Goal: Communication & Community: Answer question/provide support

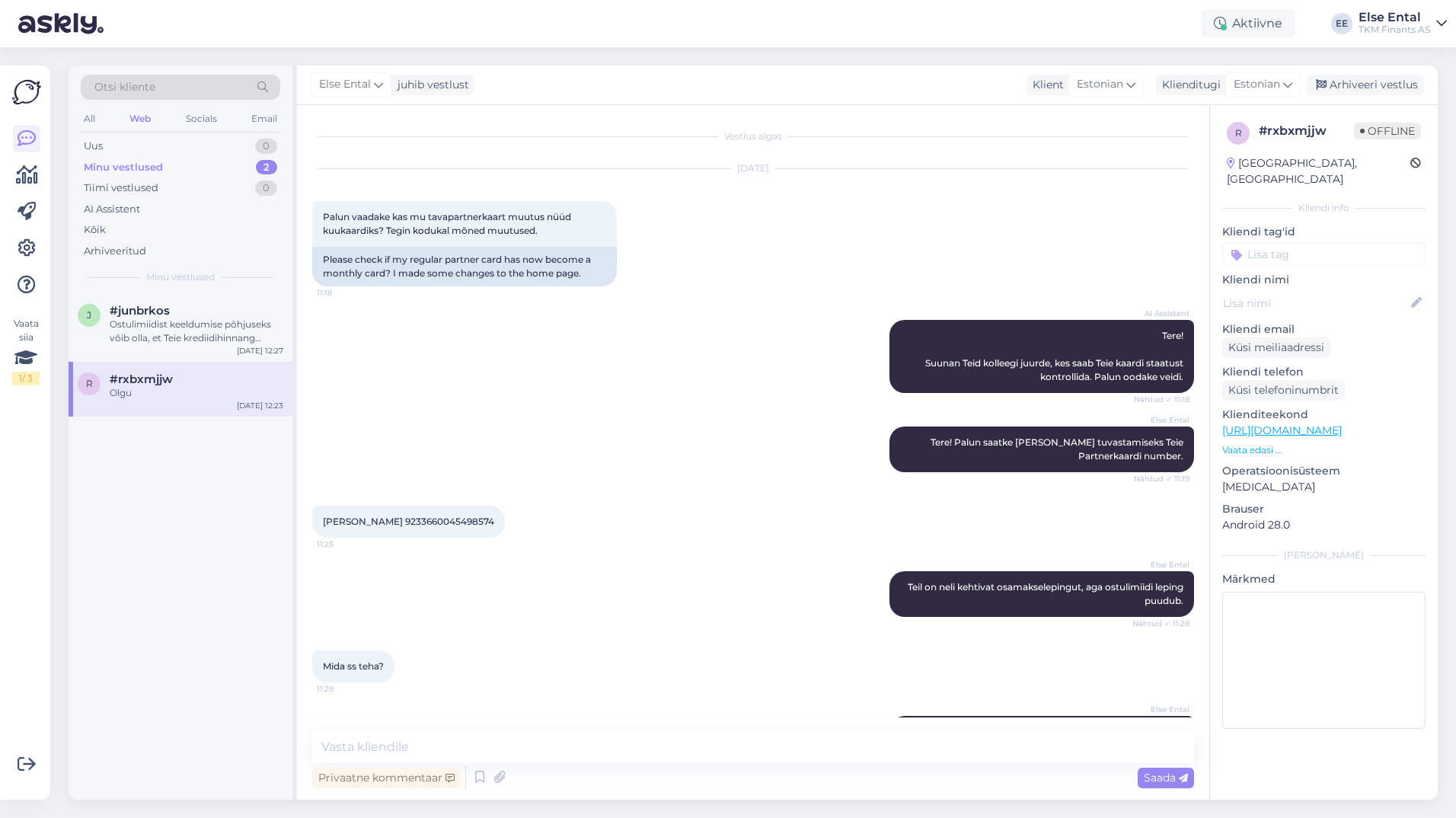
scroll to position [140, 0]
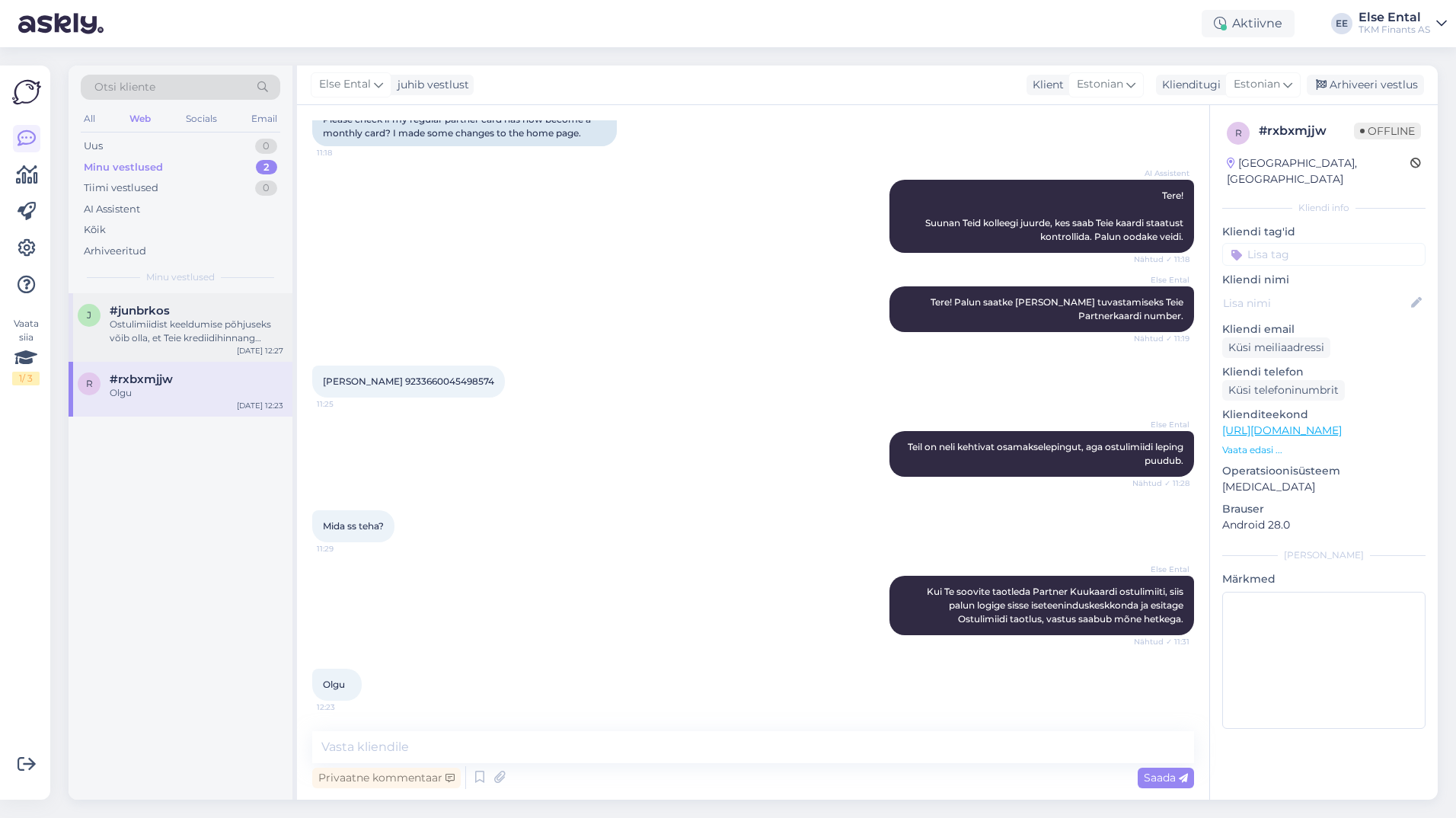
drag, startPoint x: 136, startPoint y: 313, endPoint x: 131, endPoint y: 336, distance: 23.5
click at [136, 314] on span "#junbrkos" at bounding box center [139, 310] width 60 height 14
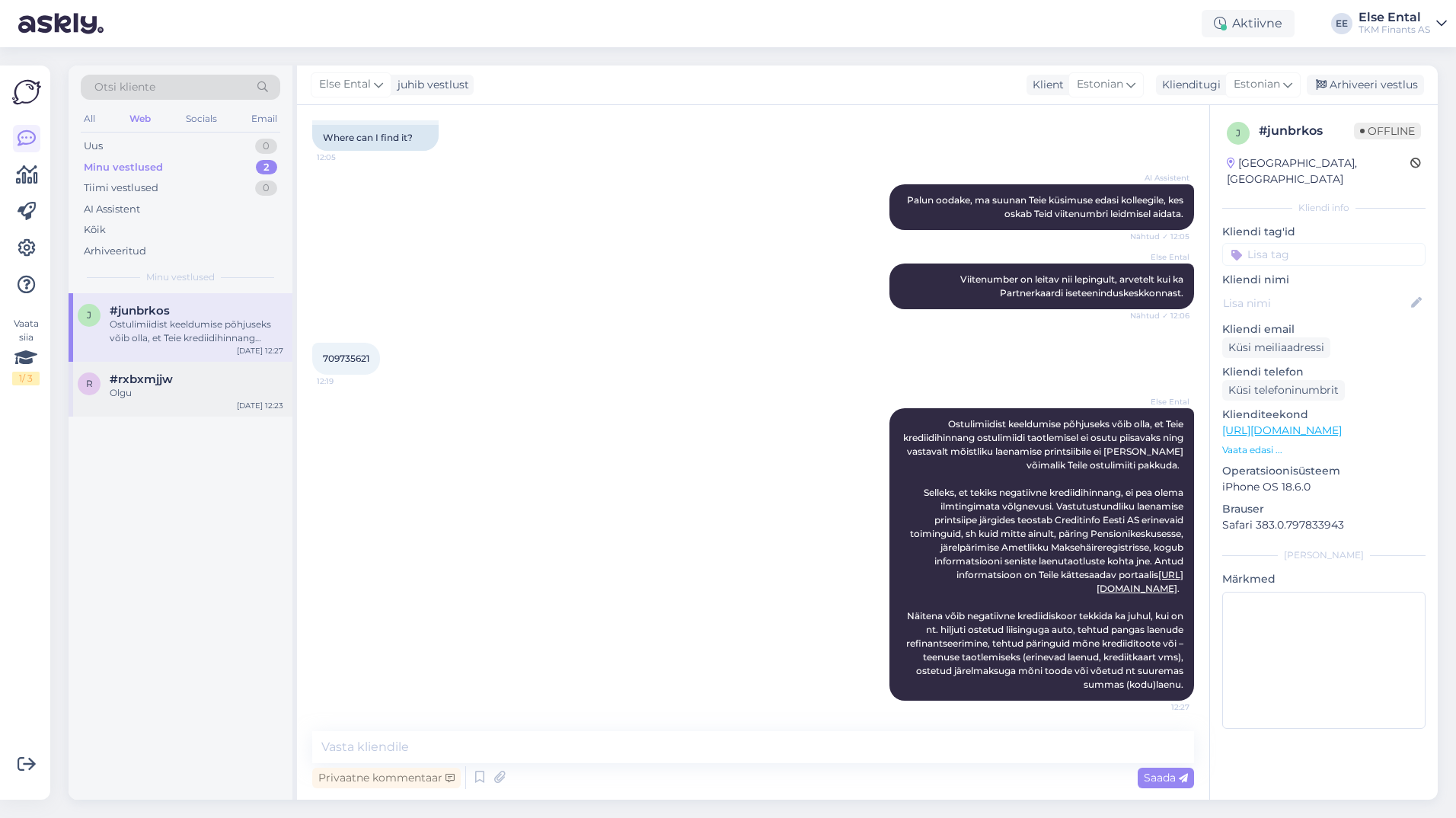
click at [118, 383] on span "#rxbxmjjw" at bounding box center [140, 379] width 63 height 14
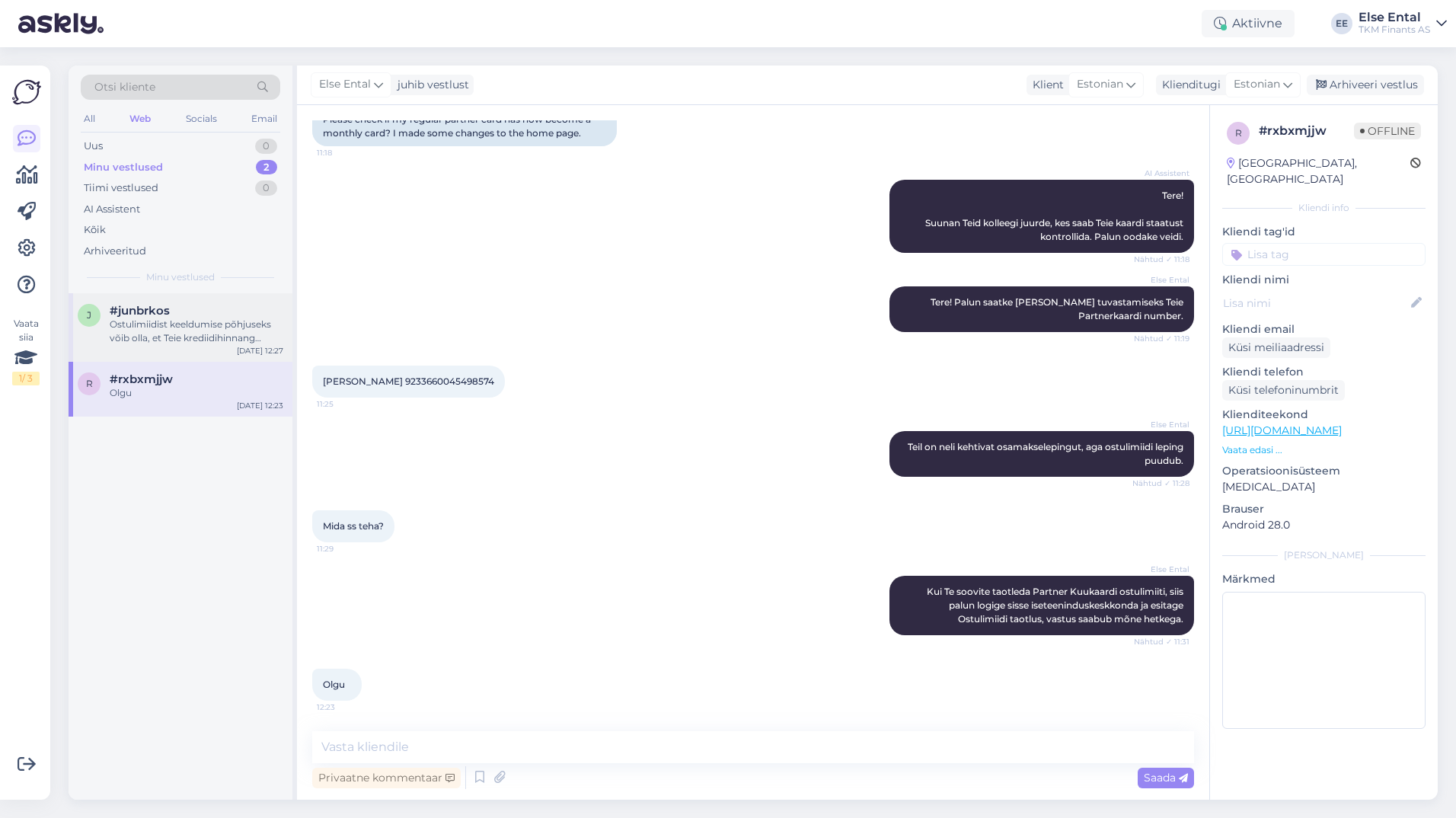
click at [236, 313] on div "#junbrkos" at bounding box center [196, 310] width 174 height 14
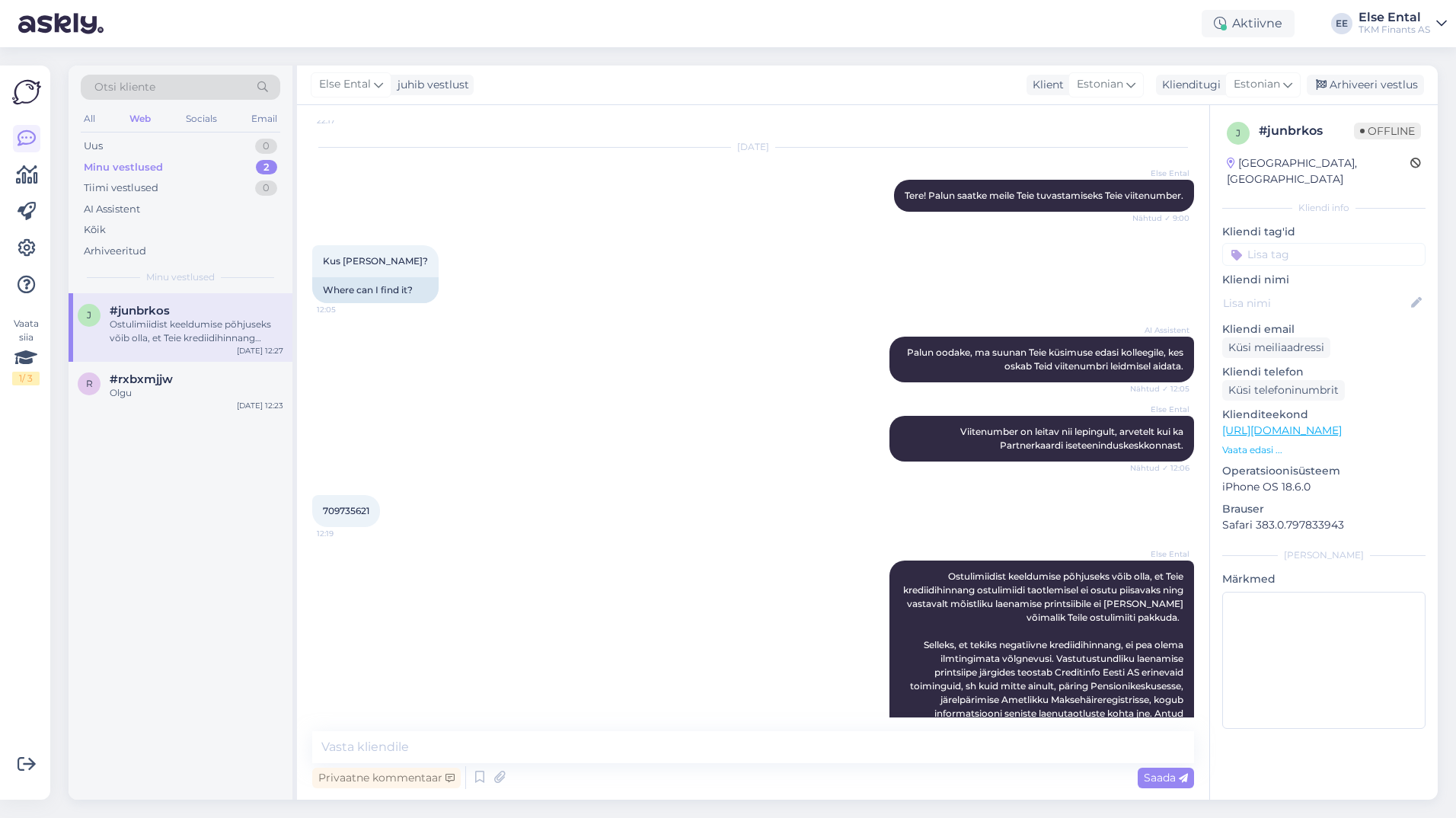
scroll to position [548, 0]
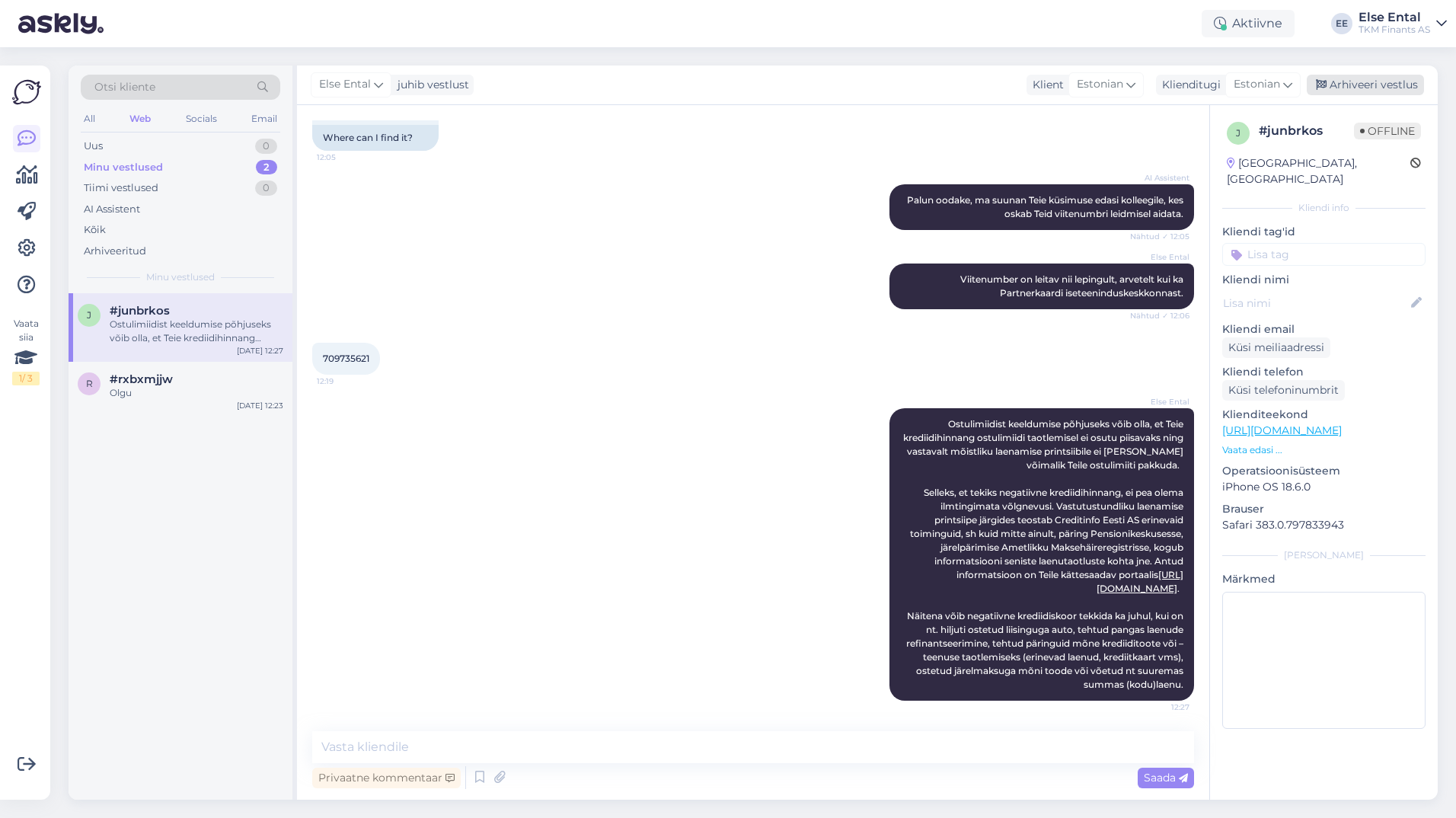
click at [1381, 81] on div "Arhiveeri vestlus" at bounding box center [1365, 85] width 117 height 21
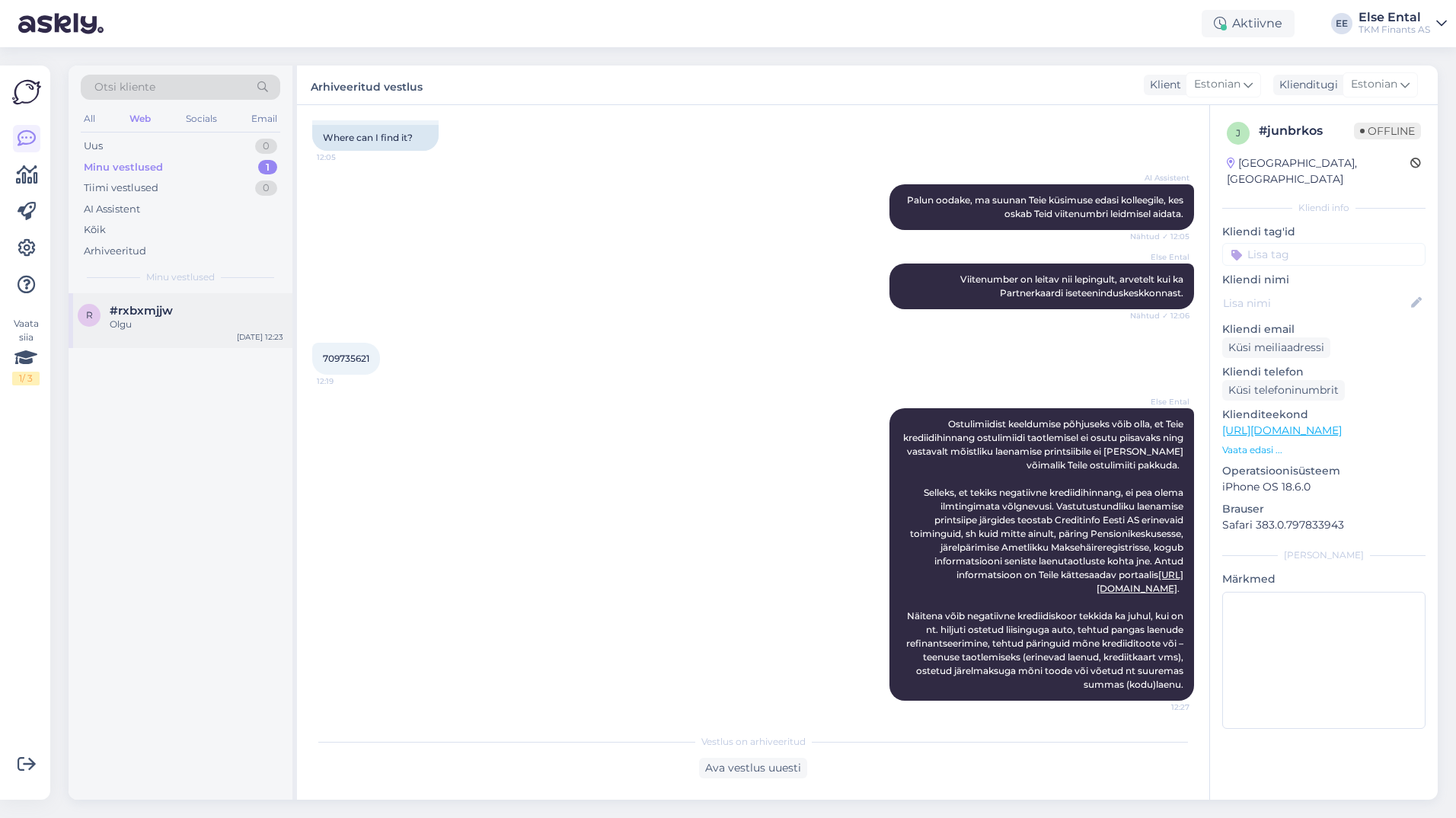
click at [142, 319] on div "Olgu" at bounding box center [196, 324] width 174 height 14
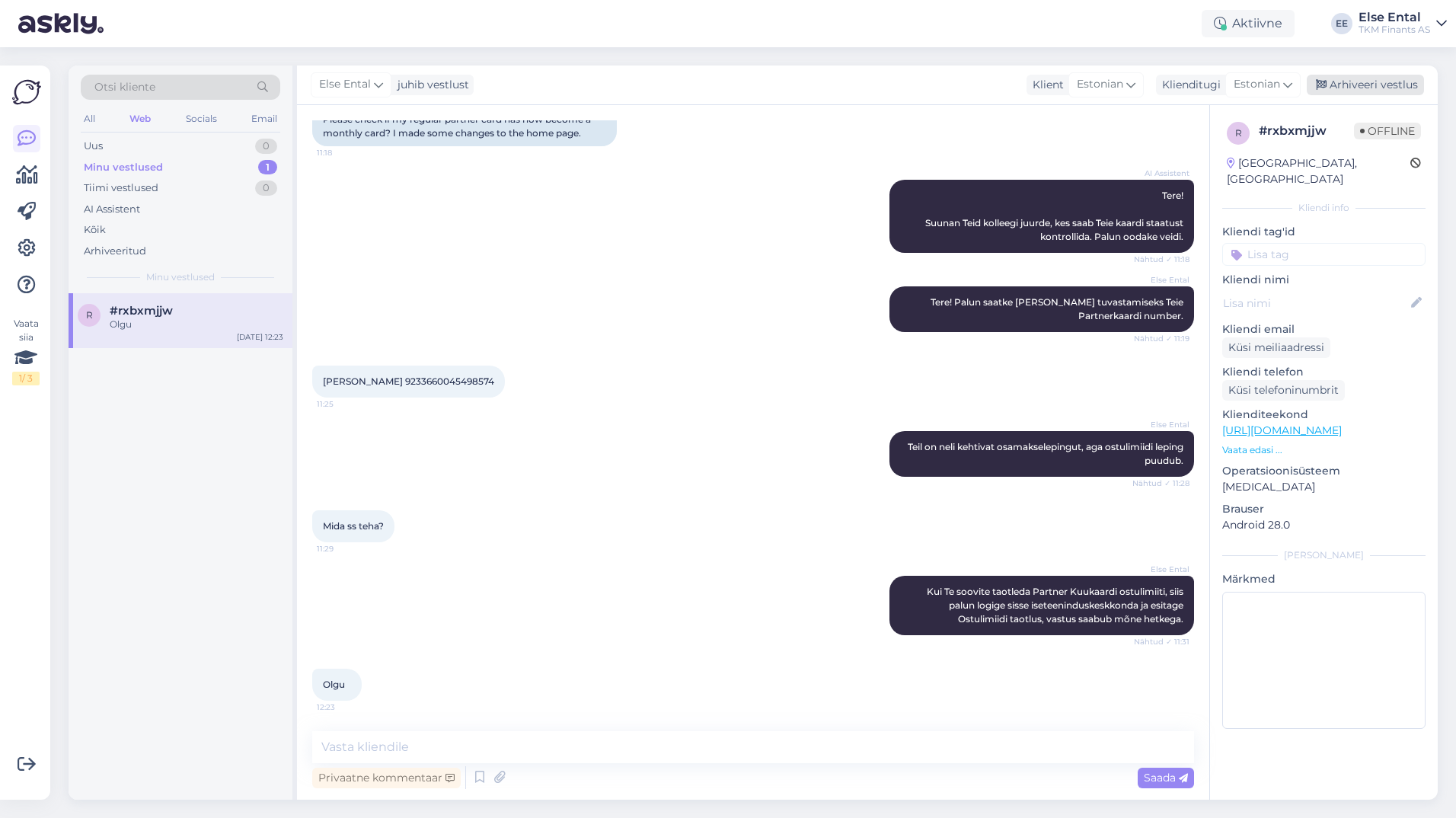
click at [1361, 78] on div "Arhiveeri vestlus" at bounding box center [1365, 85] width 117 height 21
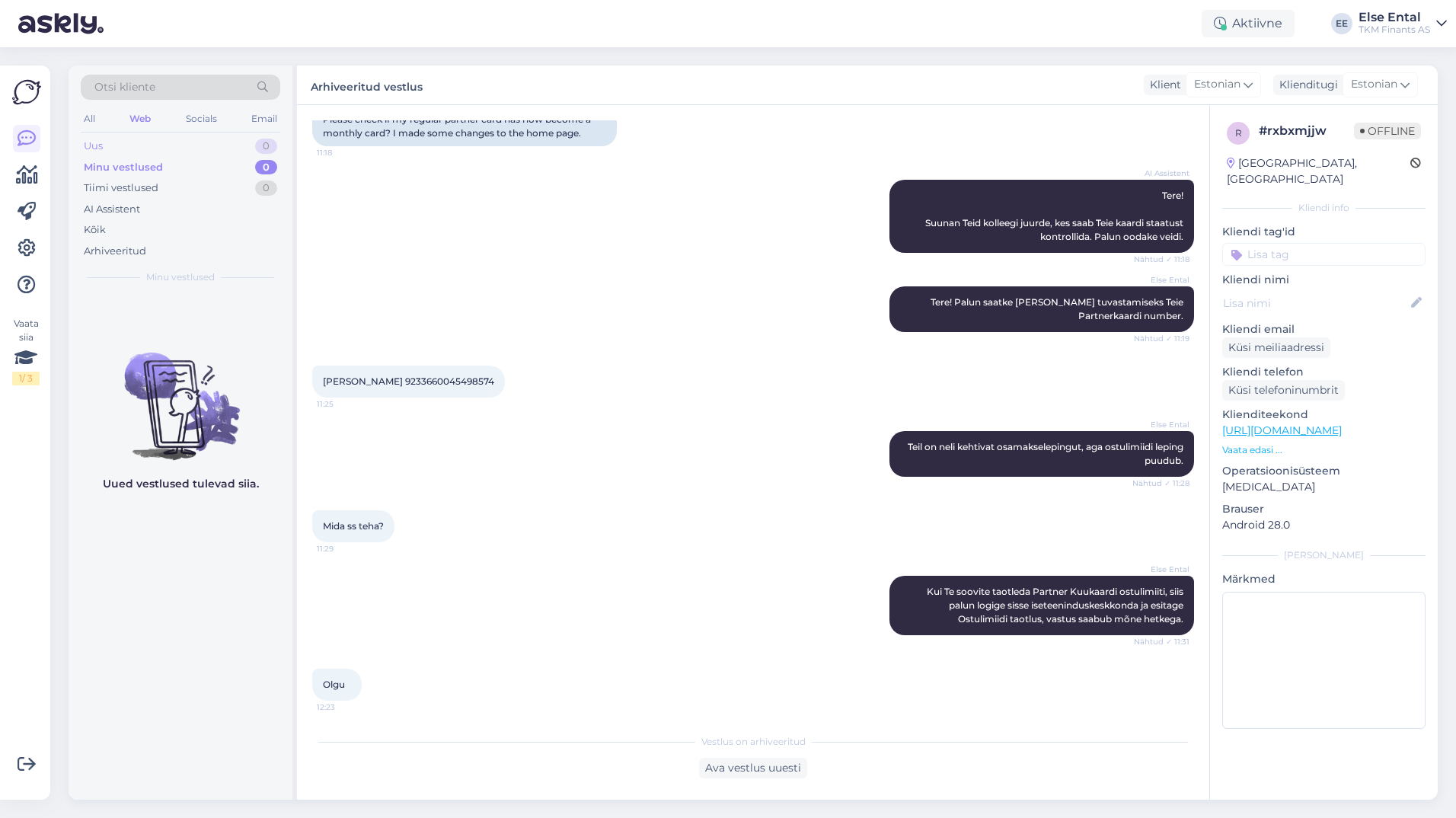
click at [177, 140] on div "Uus 0" at bounding box center [180, 146] width 199 height 22
click at [1234, 18] on div "Aktiivne" at bounding box center [1248, 23] width 93 height 27
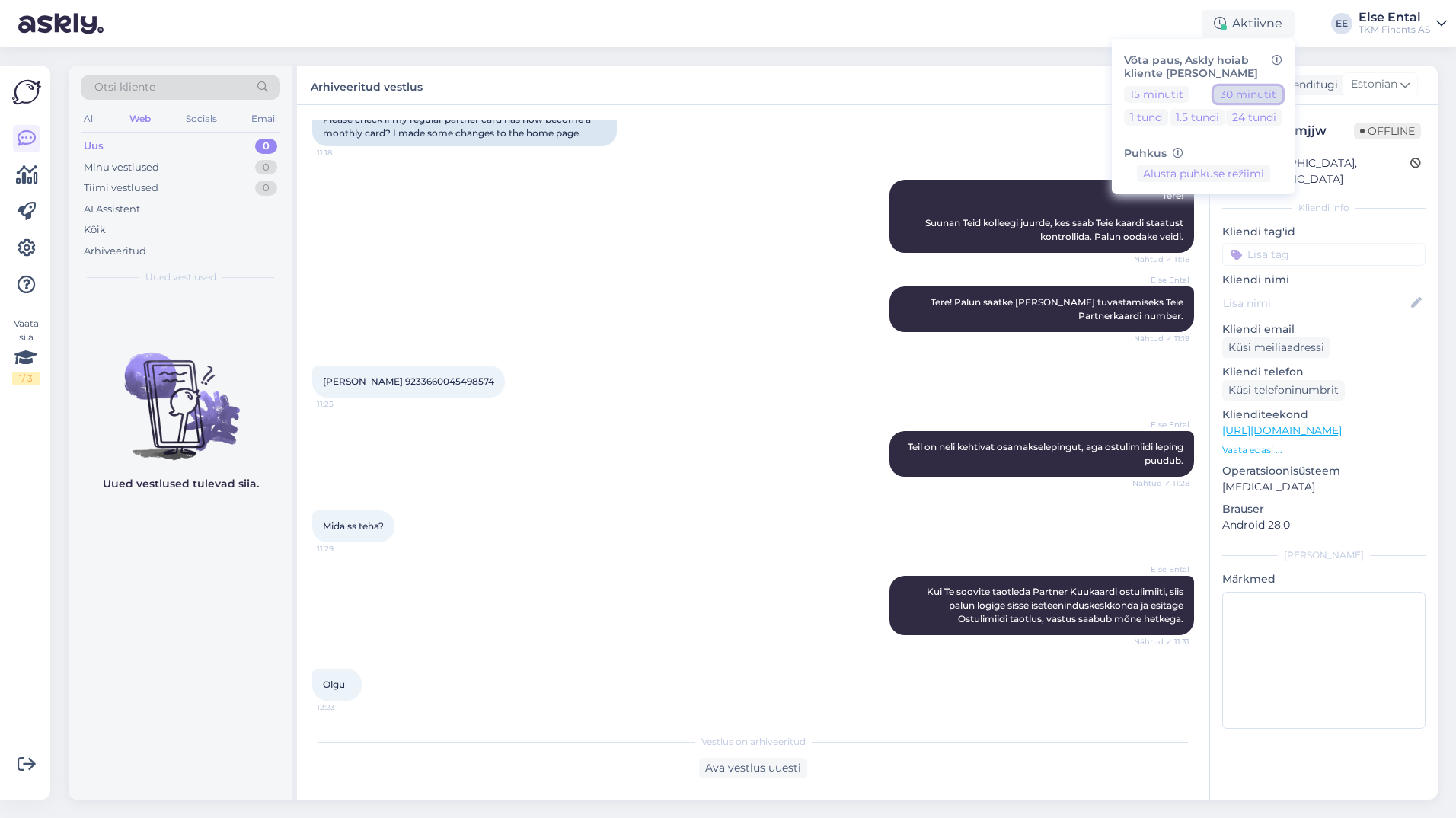
click at [1249, 95] on button "30 minutit" at bounding box center [1249, 94] width 69 height 17
click at [112, 142] on div "Uus 0" at bounding box center [180, 146] width 199 height 22
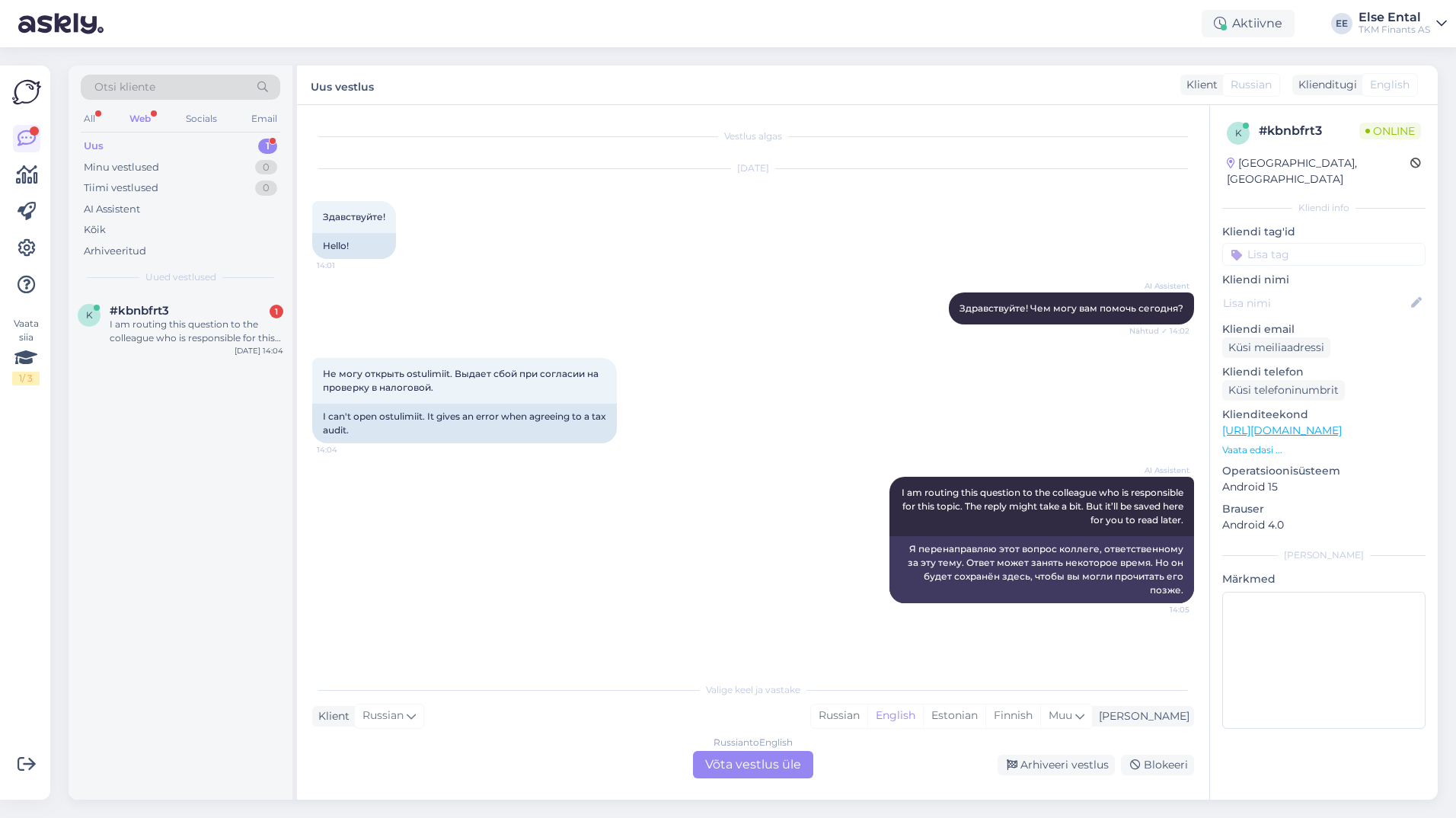
scroll to position [0, 0]
click at [171, 145] on div "Uus 1" at bounding box center [180, 146] width 199 height 22
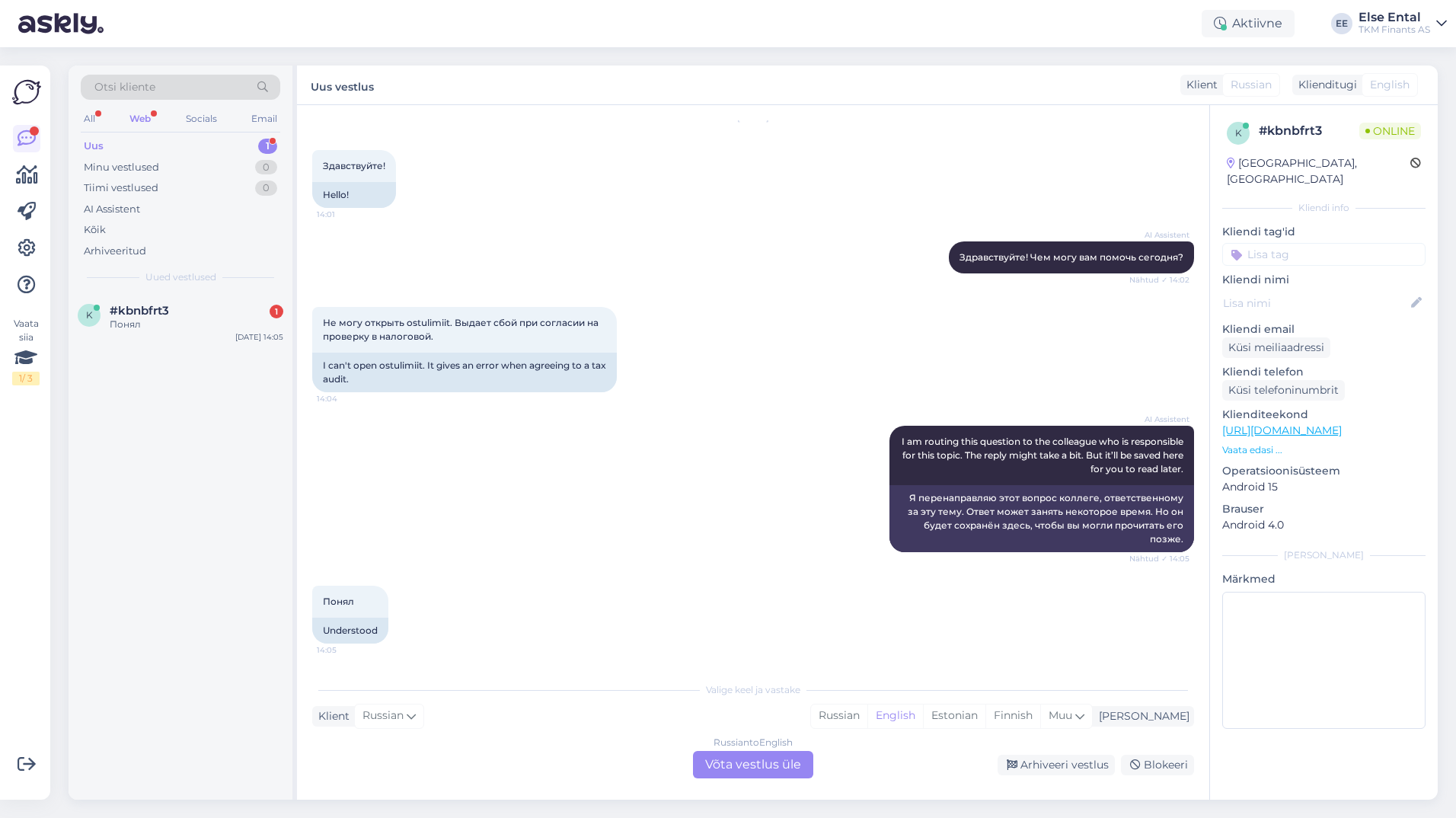
click at [757, 758] on div "Russian to English Võta vestlus üle" at bounding box center [753, 765] width 120 height 27
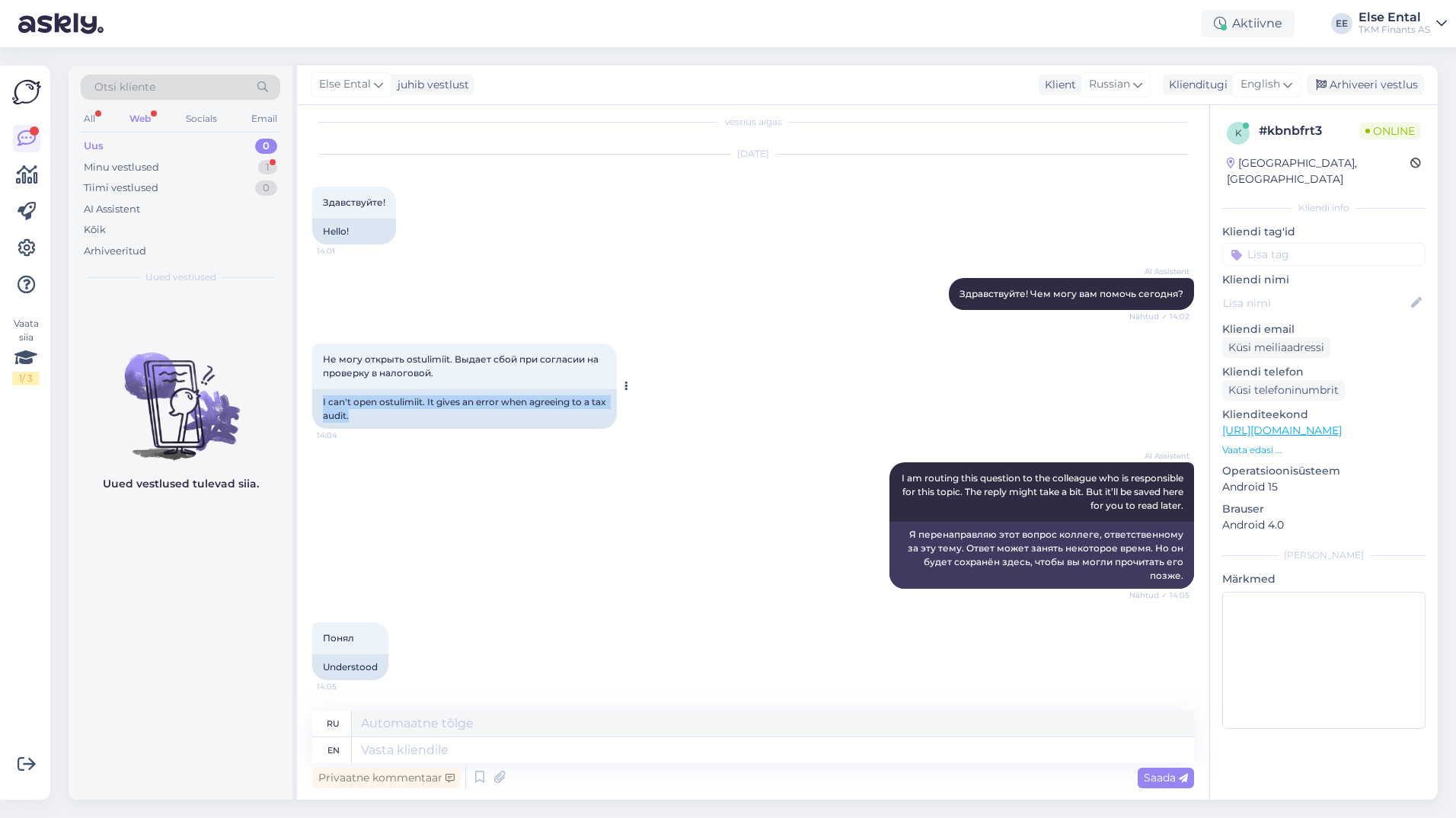
drag, startPoint x: 378, startPoint y: 417, endPoint x: 322, endPoint y: 404, distance: 57.5
click at [322, 404] on div "I can't open ostulimiit. It gives an error when agreeing to a tax audit." at bounding box center [464, 409] width 305 height 40
click at [489, 248] on div "[DATE] Здавствуйте! 14:01 Hello!" at bounding box center [752, 200] width 882 height 124
click at [1261, 79] on span "English" at bounding box center [1261, 84] width 40 height 17
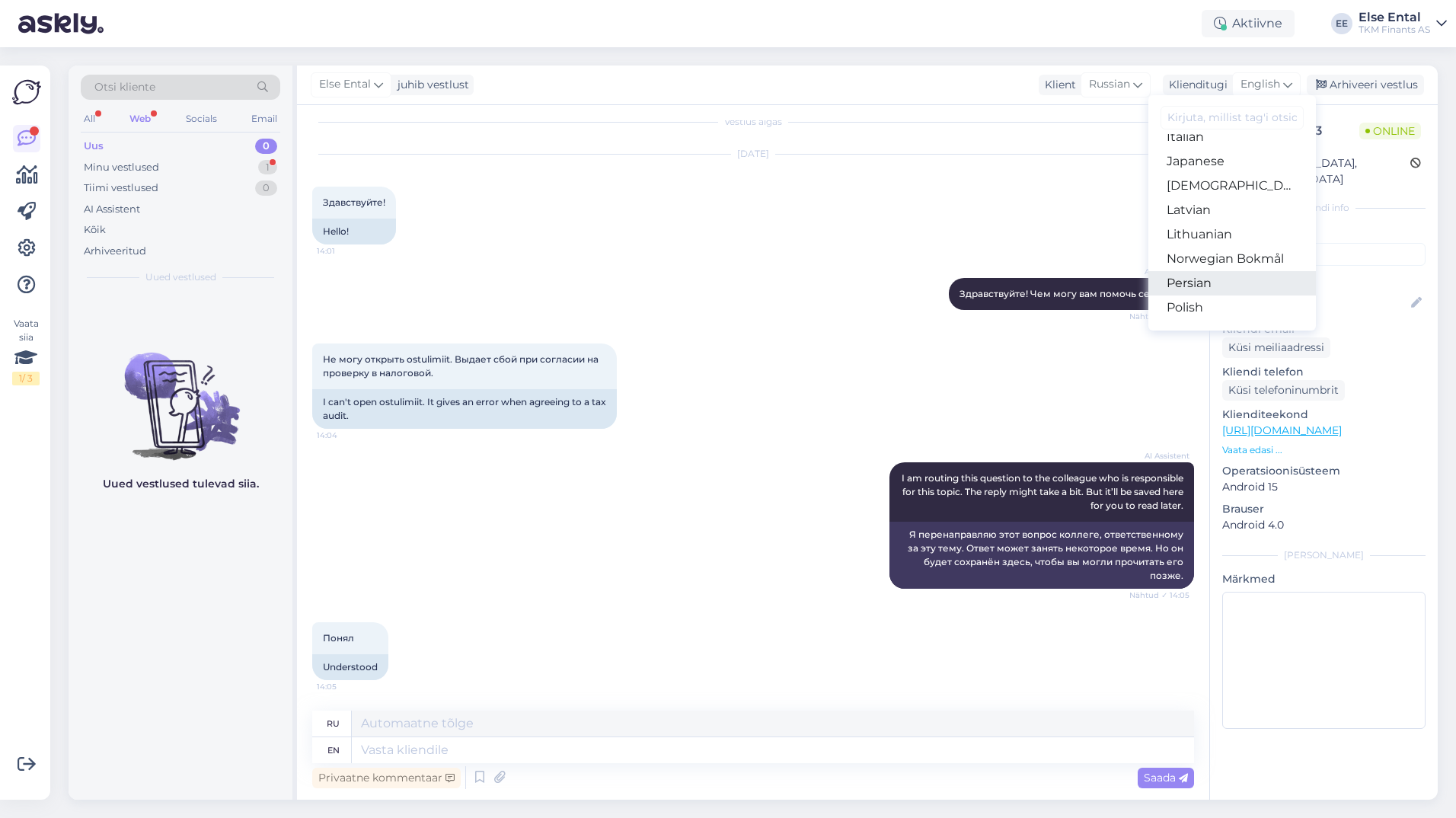
scroll to position [533, 0]
click at [1199, 227] on link "Russian" at bounding box center [1232, 228] width 168 height 25
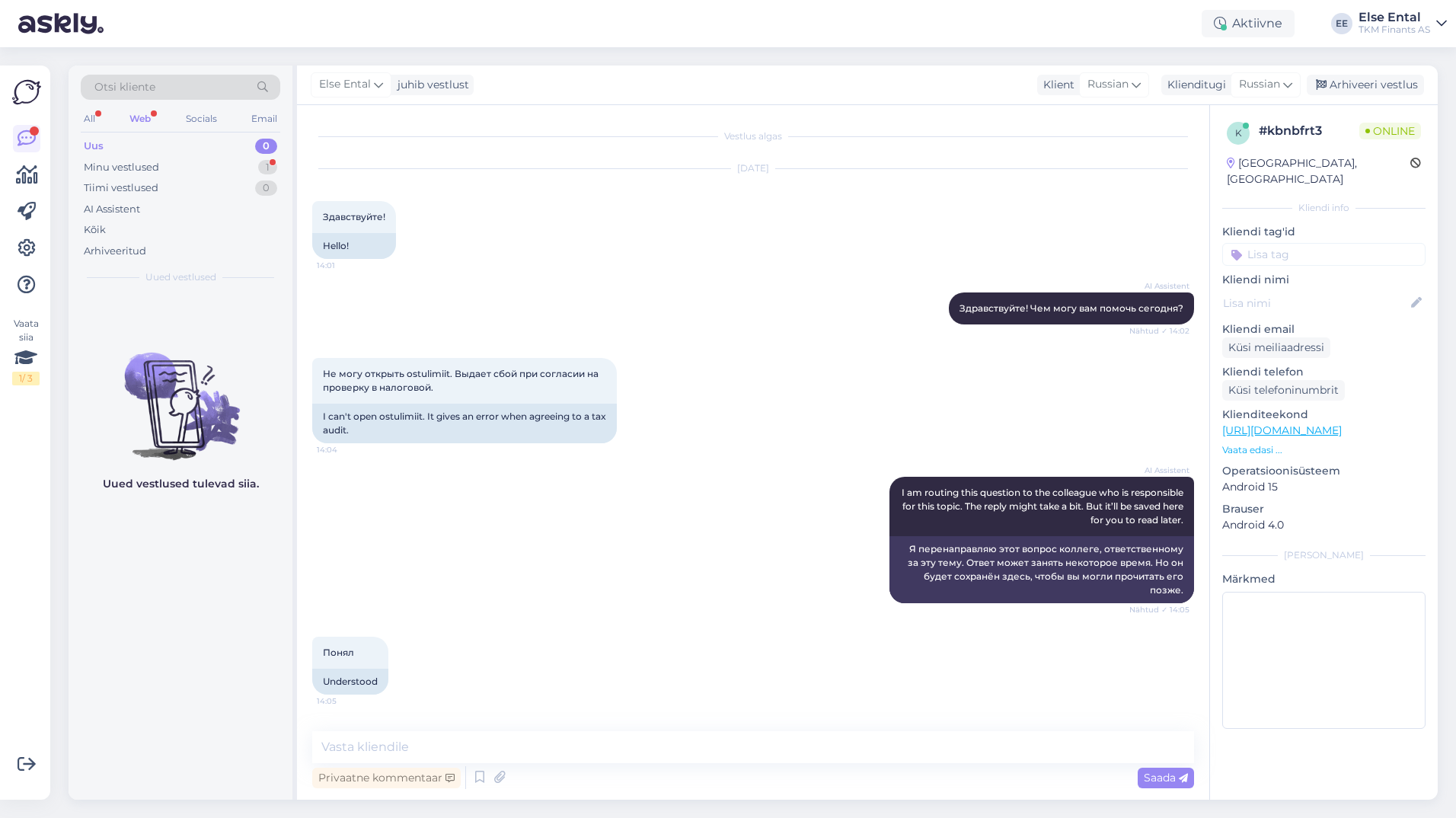
scroll to position [0, 0]
click at [426, 743] on textarea at bounding box center [752, 747] width 882 height 32
click at [487, 752] on textarea at bounding box center [752, 747] width 882 height 32
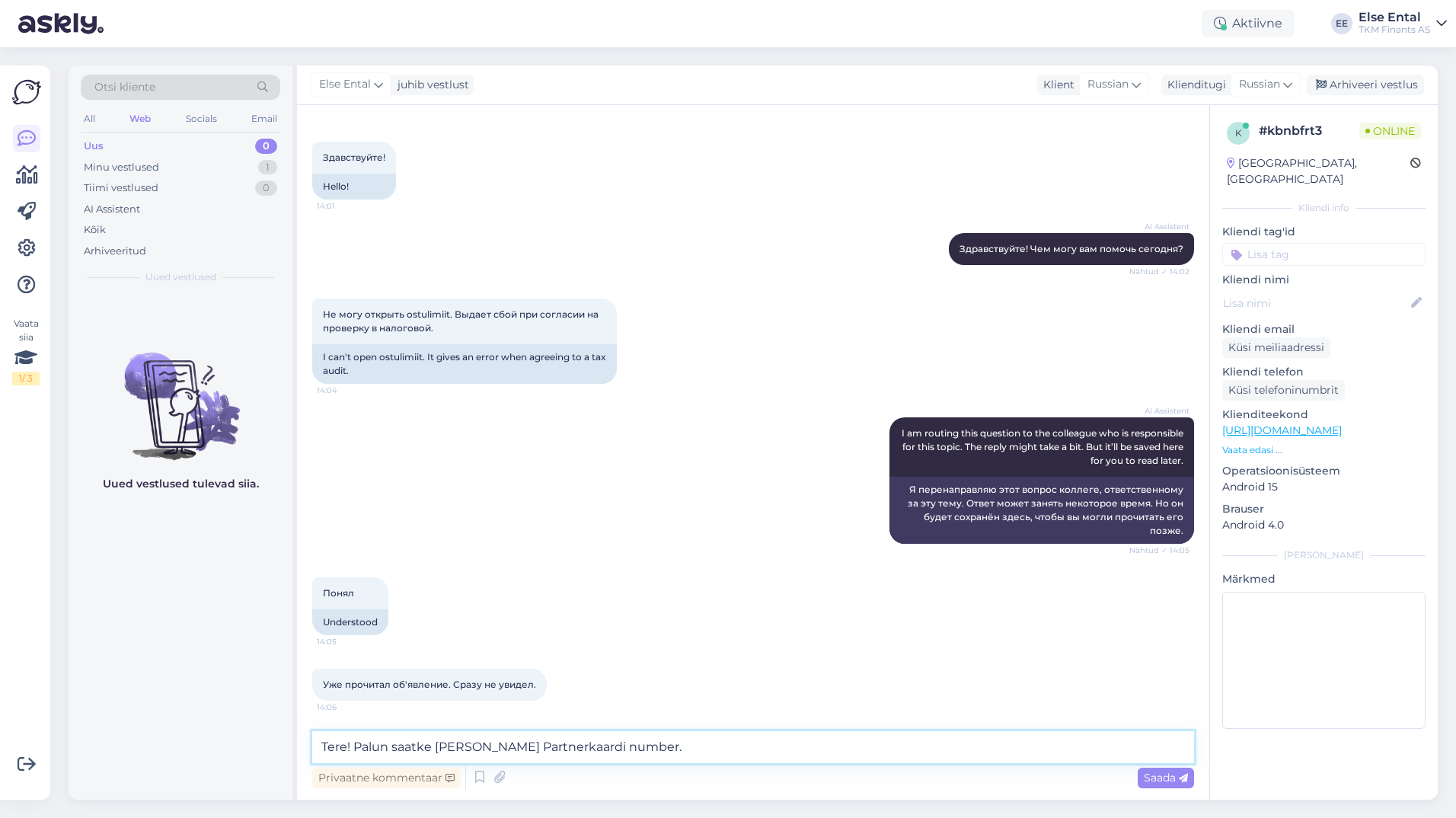
click at [724, 748] on textarea "Tere! Palun saatke [PERSON_NAME] Partnerkaardi number." at bounding box center [752, 747] width 882 height 32
click at [503, 744] on textarea "Tere! Palun saatke [PERSON_NAME] Partnerkaardi number." at bounding box center [752, 747] width 882 height 32
click at [786, 745] on textarea "Tere! Palun saatke [PERSON_NAME] tuvastamiseks Teie Partnerkaardi number." at bounding box center [752, 747] width 882 height 32
type textarea "Tere! Palun saatke [PERSON_NAME] tuvastamiseks Teie Partnerkaardi number."
click at [1166, 781] on span "Saada" at bounding box center [1166, 777] width 44 height 14
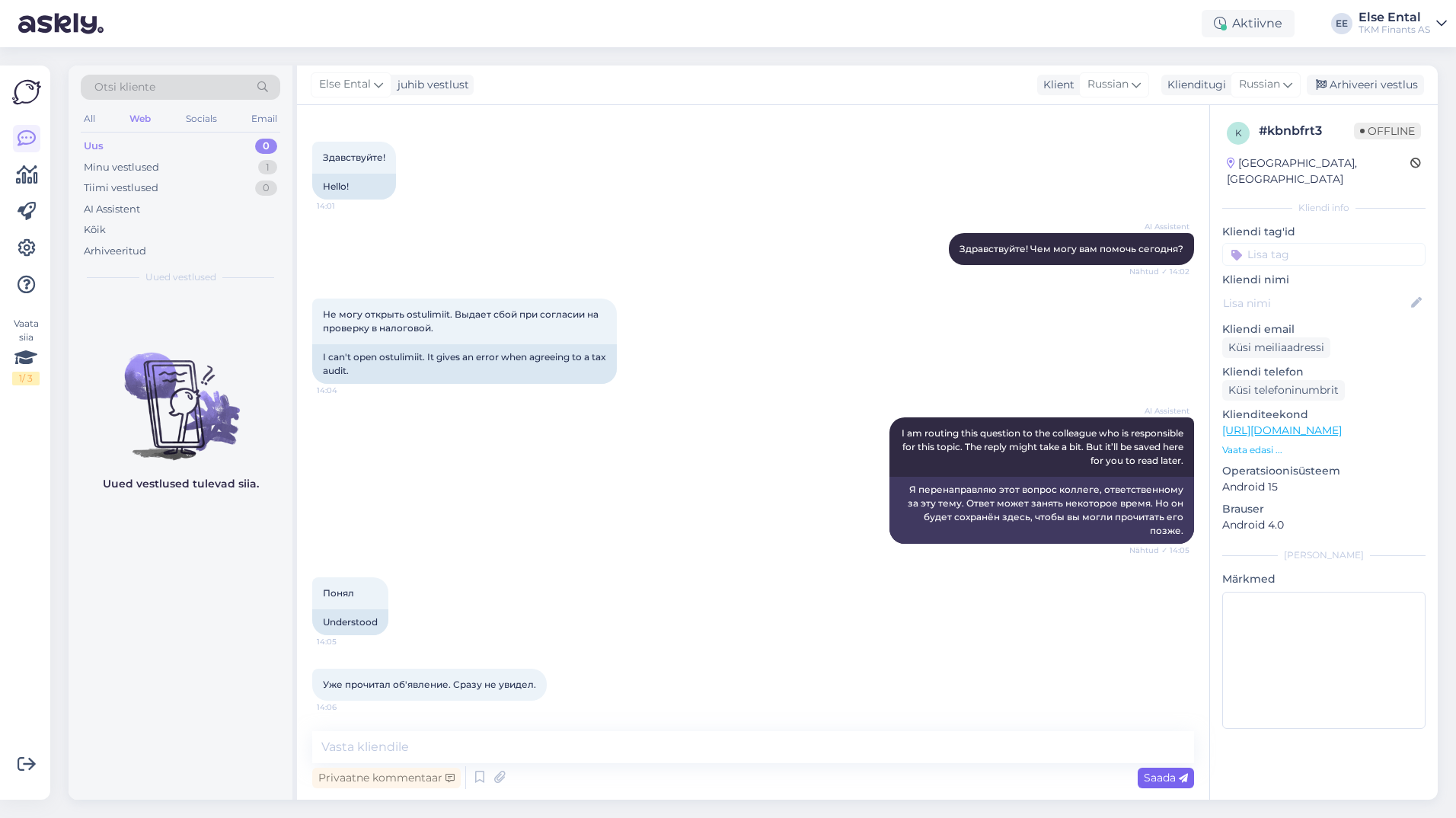
scroll to position [139, 0]
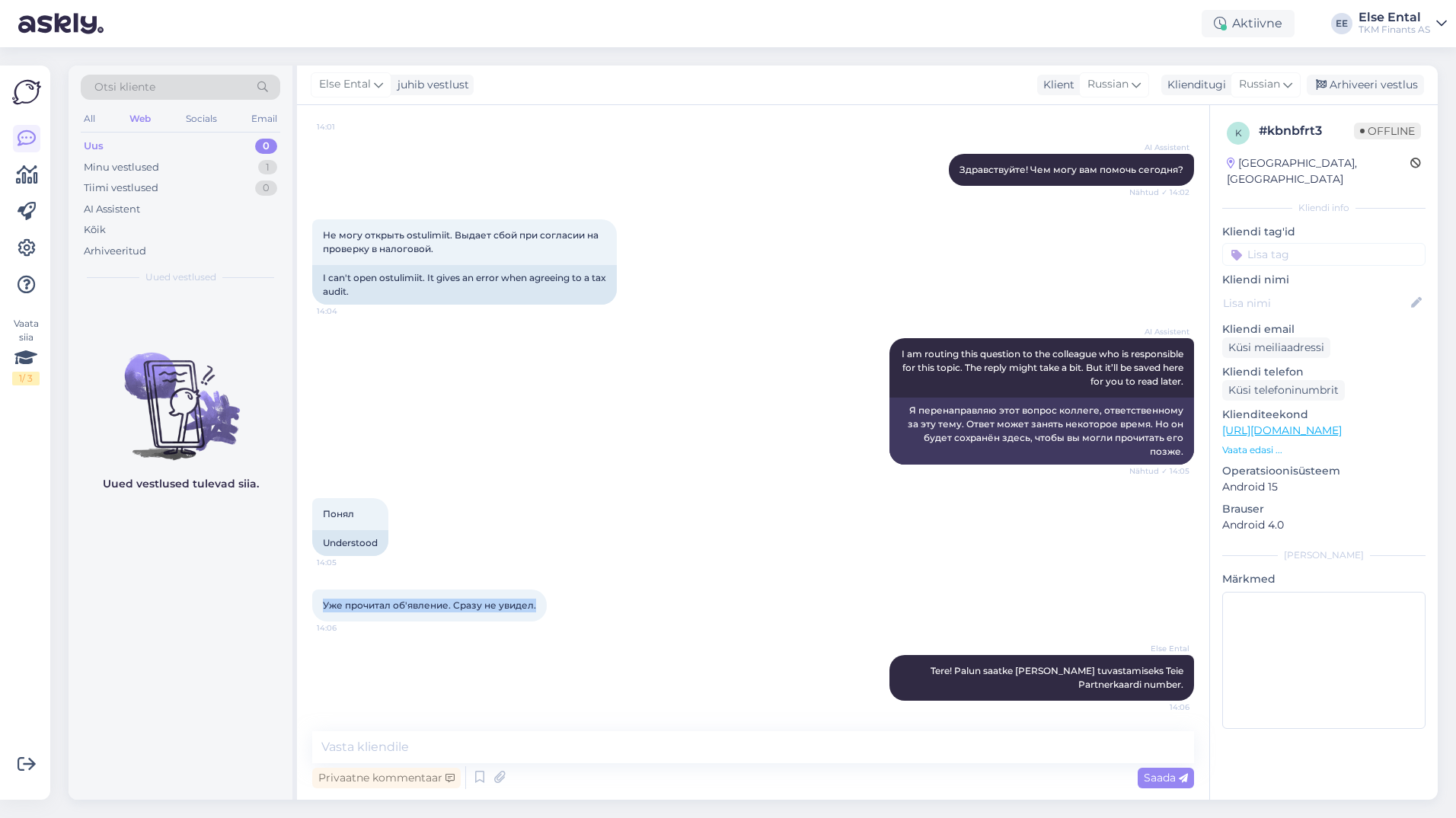
drag, startPoint x: 533, startPoint y: 603, endPoint x: 310, endPoint y: 608, distance: 223.1
click at [310, 608] on div "Vestlus algas [DATE] Здавствуйте! 14:01 Hello! AI Assistent Здравствуйте! Чем м…" at bounding box center [753, 452] width 913 height 695
copy span "Уже прочитал об'явление. Сразу не увидел."
click at [627, 496] on div "Понял 14:05 Understood" at bounding box center [752, 527] width 882 height 92
click at [1275, 81] on span "Russian" at bounding box center [1260, 84] width 41 height 17
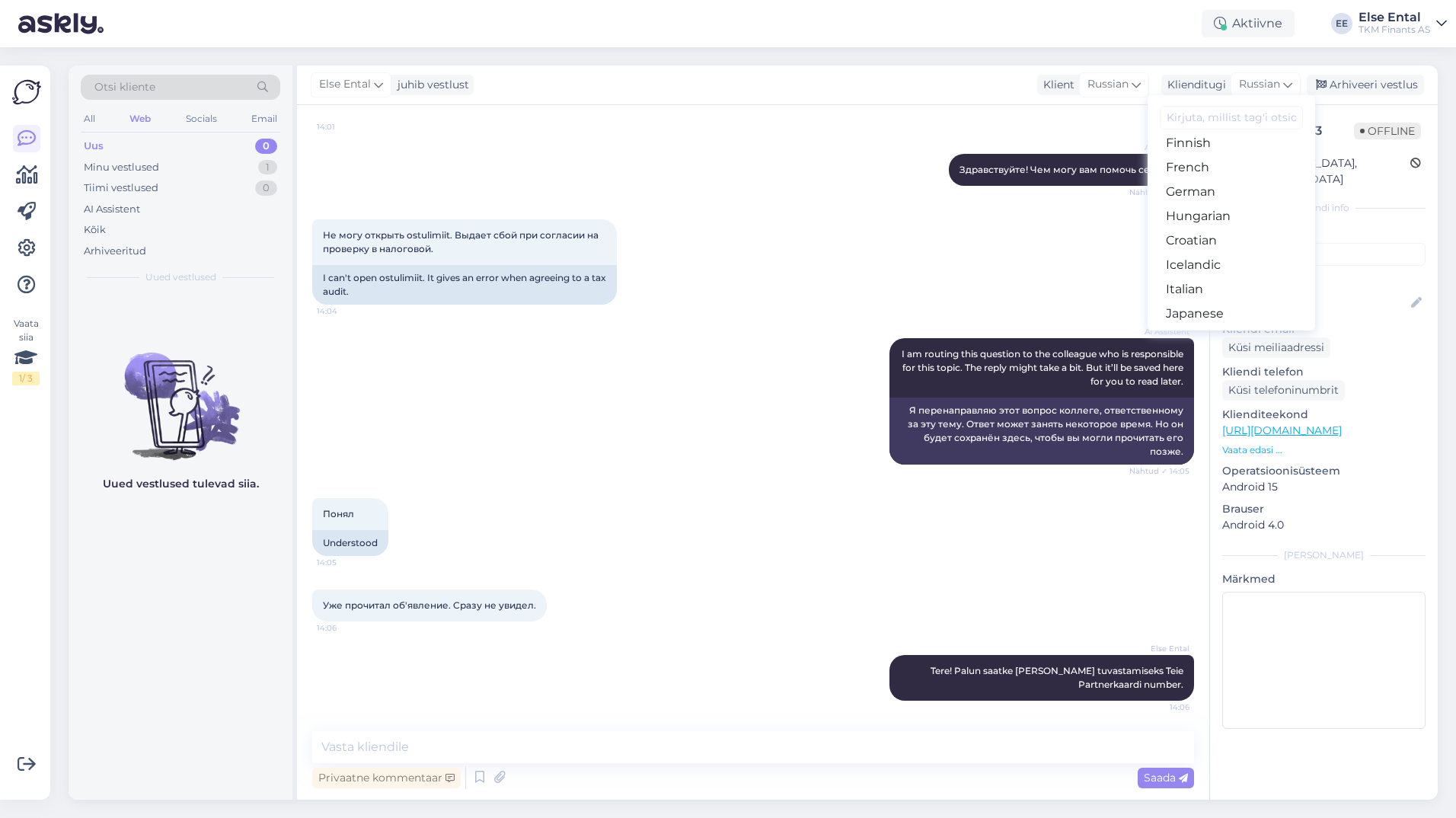
scroll to position [76, 0]
click at [1211, 277] on link "Estonian" at bounding box center [1231, 271] width 168 height 25
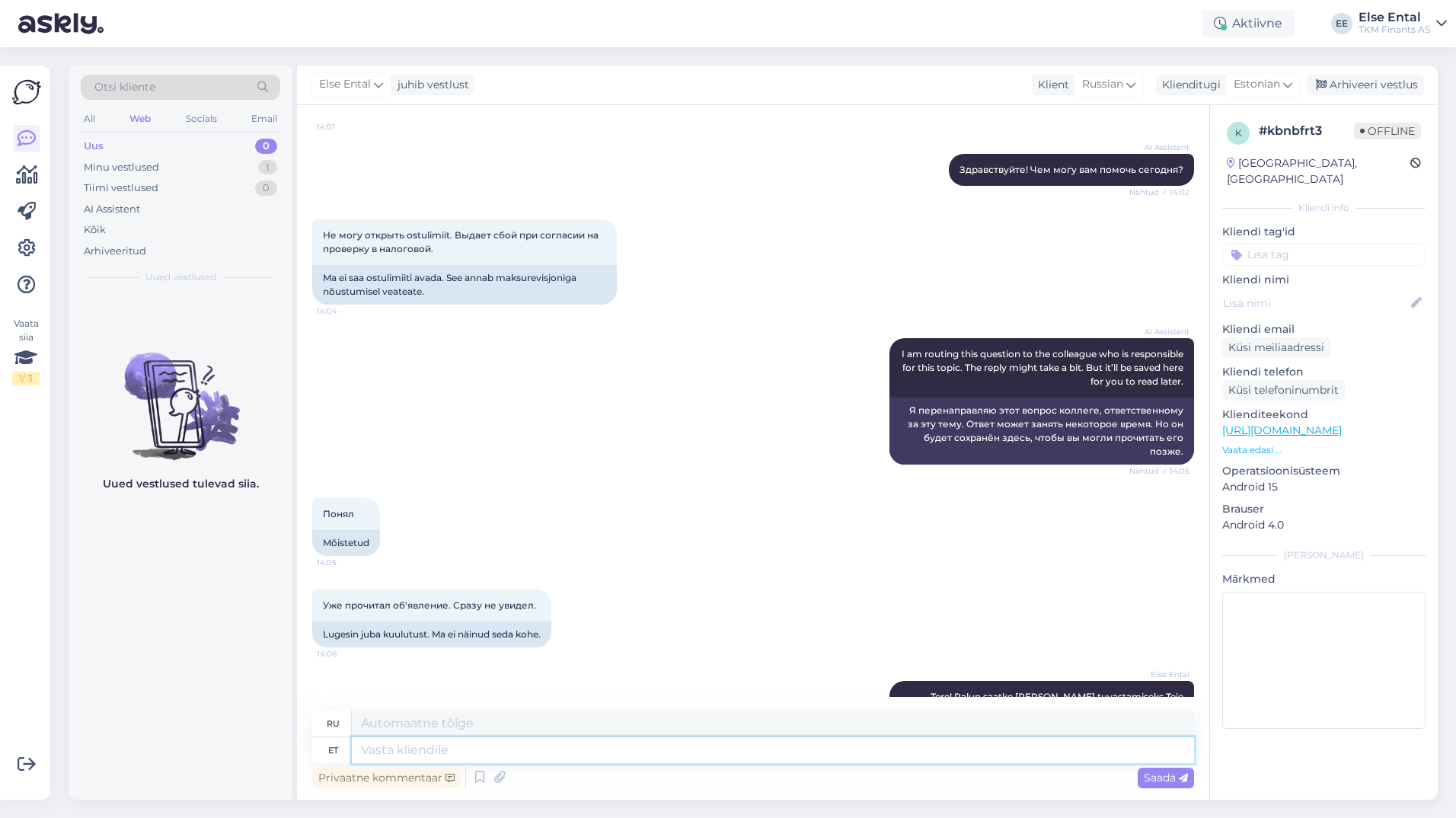
click at [440, 742] on textarea at bounding box center [773, 750] width 842 height 26
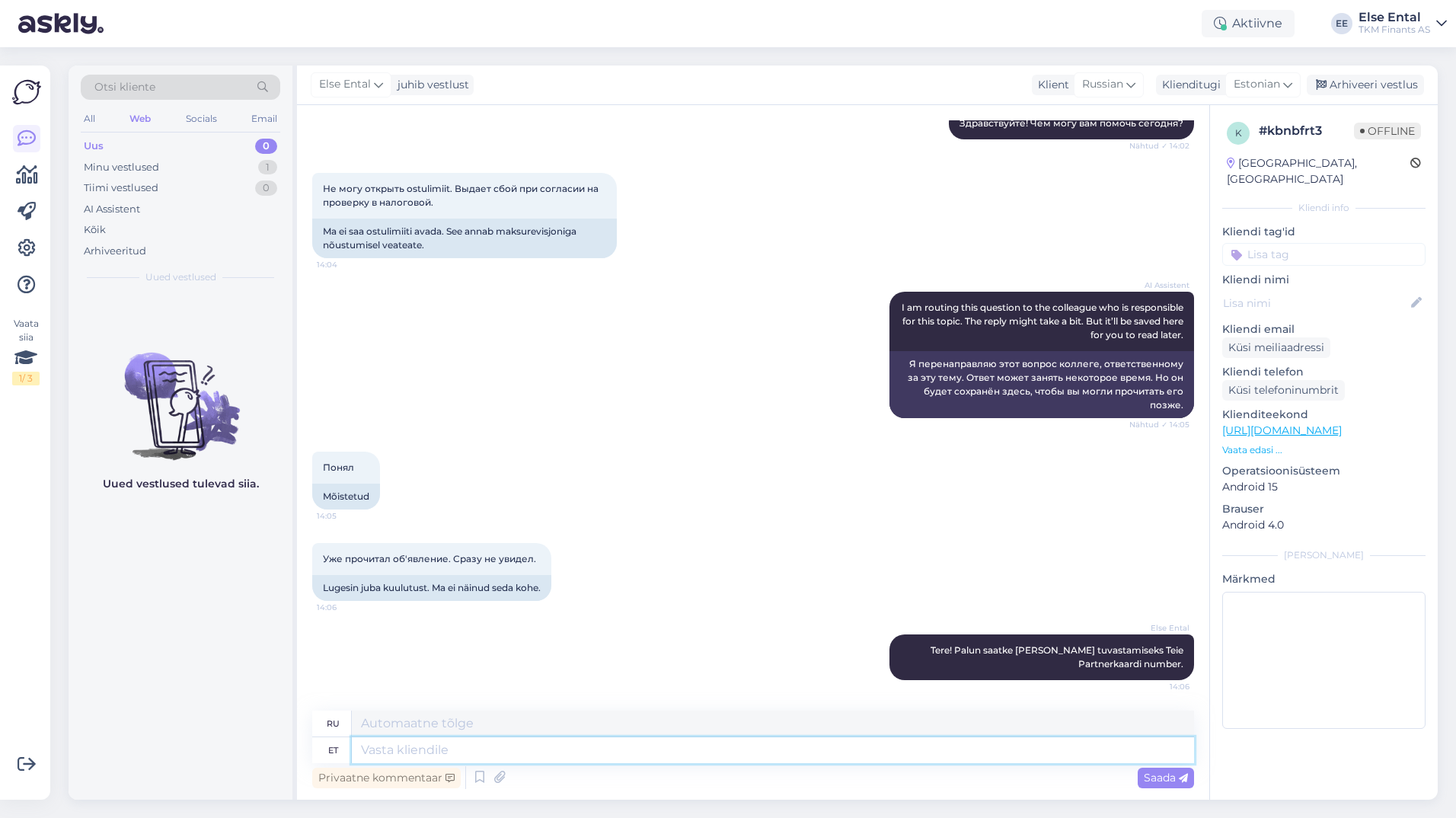
click at [458, 749] on textarea at bounding box center [773, 750] width 842 height 26
drag, startPoint x: 517, startPoint y: 587, endPoint x: 325, endPoint y: 585, distance: 192.0
click at [325, 585] on div "Lugesin juba kuulutust. Ma ei näinud seda kohe." at bounding box center [432, 588] width 239 height 26
drag, startPoint x: 325, startPoint y: 585, endPoint x: 452, endPoint y: 595, distance: 127.4
click at [452, 595] on div "Lugesin juba kuulutust. Ma ei näinud seda kohe." at bounding box center [432, 588] width 239 height 26
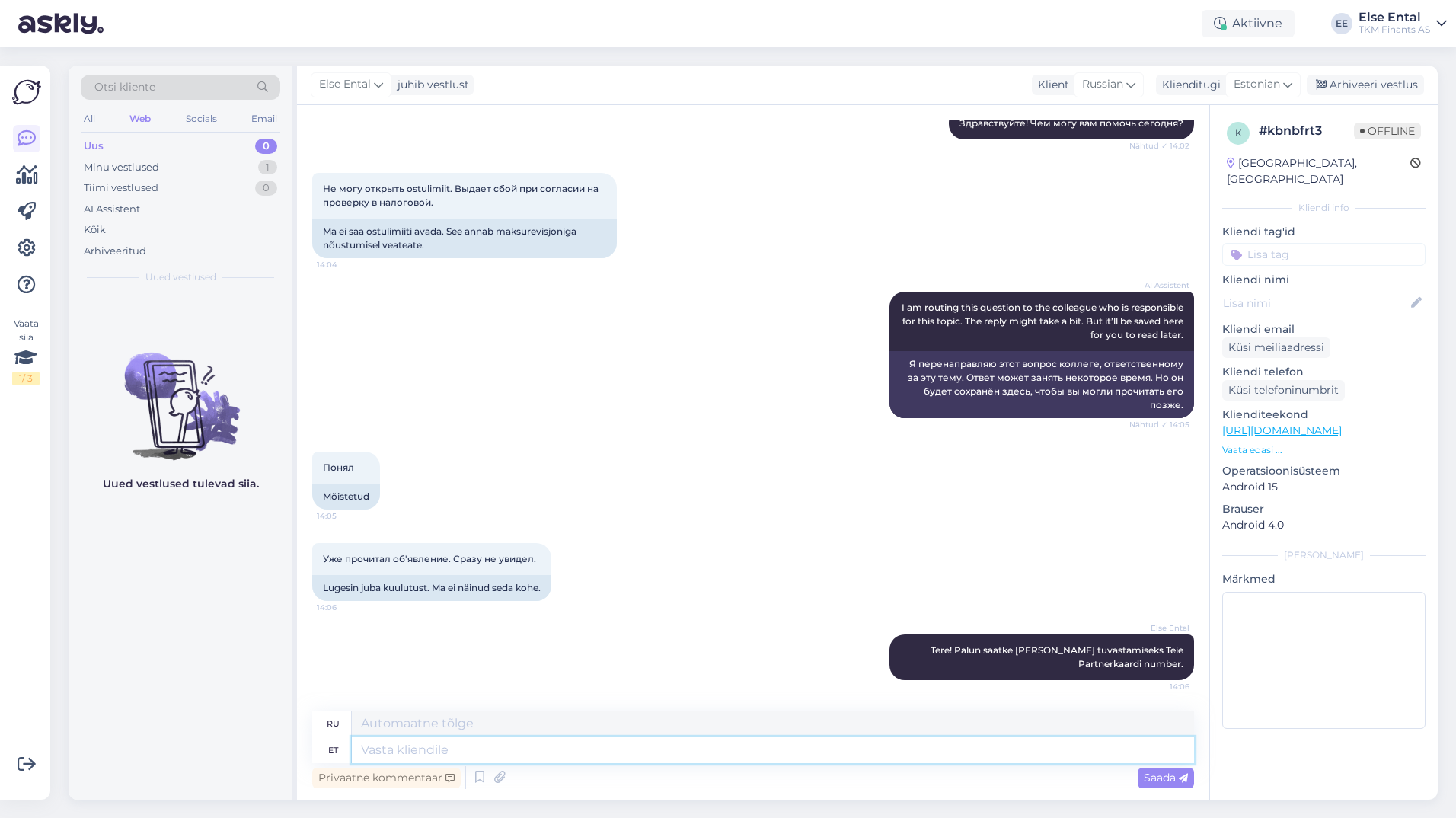
click at [464, 745] on textarea at bounding box center [773, 750] width 842 height 26
click at [490, 747] on textarea at bounding box center [773, 750] width 842 height 26
click at [684, 579] on div "Уже прочитал об'явление. Сразу не увидел. 14:06 Lugesin juba kuulutust. Ma ei n…" at bounding box center [752, 572] width 882 height 92
click at [262, 686] on div "Uued vestlused tulevad siia." at bounding box center [180, 546] width 224 height 507
